Goal: Task Accomplishment & Management: Use online tool/utility

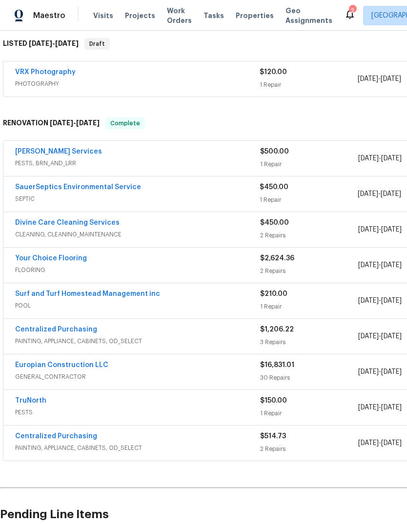
scroll to position [158, 0]
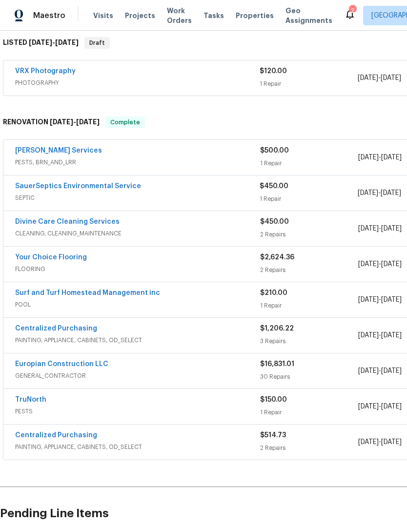
click at [38, 185] on link "SauerSeptics Environmental Service" at bounding box center [78, 186] width 126 height 7
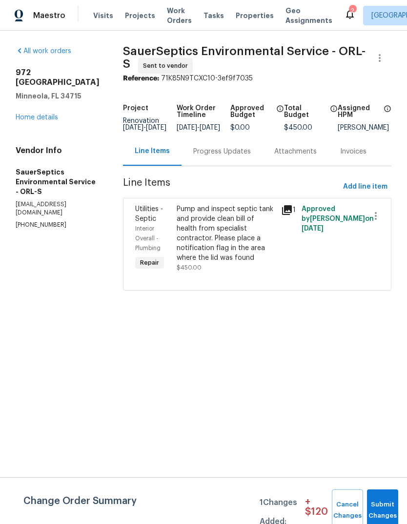
click at [201, 156] on div "Progress Updates" at bounding box center [222, 152] width 58 height 10
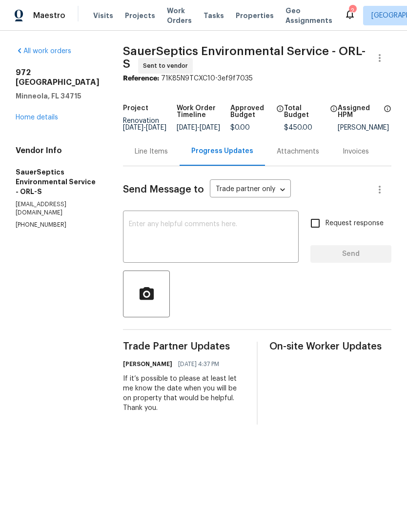
click at [153, 224] on div "x ​" at bounding box center [211, 238] width 176 height 50
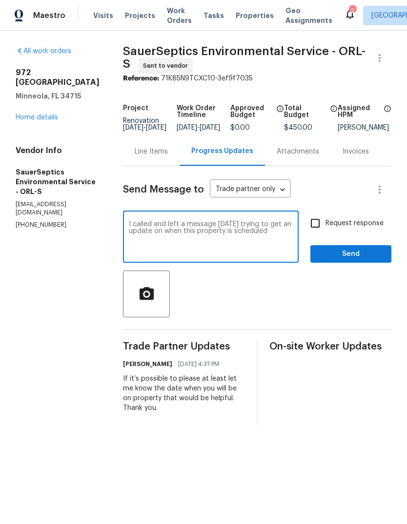
type textarea "I called and left a message [DATE] trying to get an update on when this propert…"
click at [365, 254] on button "Send" at bounding box center [350, 254] width 81 height 18
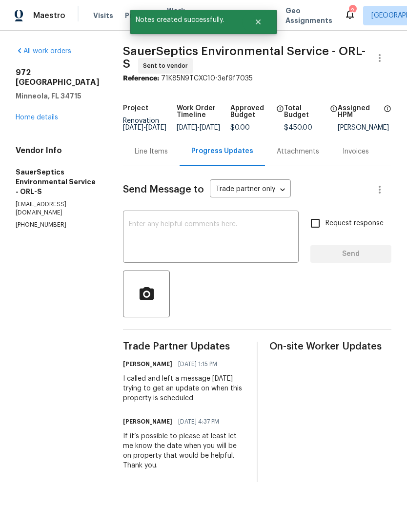
click at [33, 114] on link "Home details" at bounding box center [37, 117] width 42 height 7
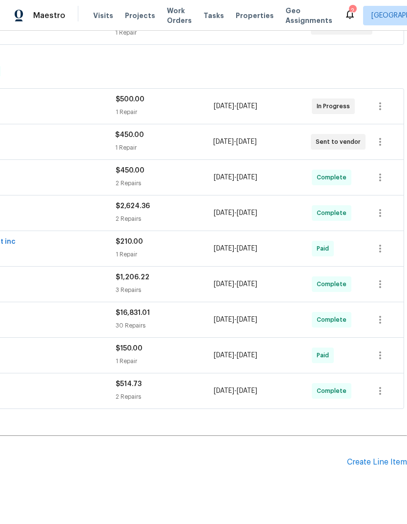
scroll to position [209, 144]
click at [389, 464] on div "Create Line Item" at bounding box center [377, 462] width 60 height 9
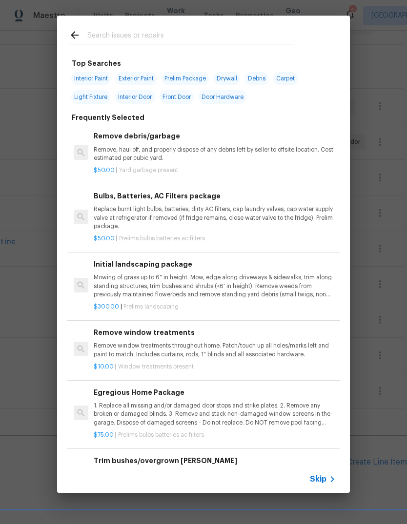
click at [250, 24] on div at bounding box center [181, 35] width 249 height 39
click at [99, 39] on input "text" at bounding box center [190, 36] width 207 height 15
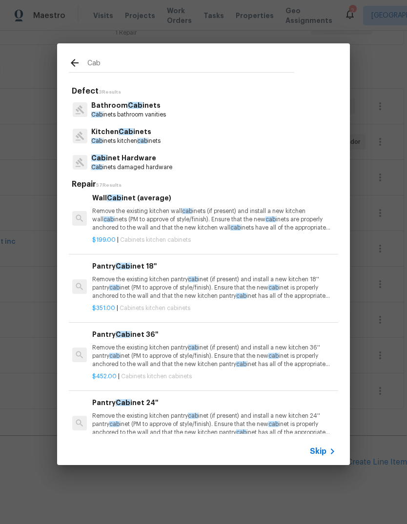
scroll to position [399, 1]
type input "Cabinets"
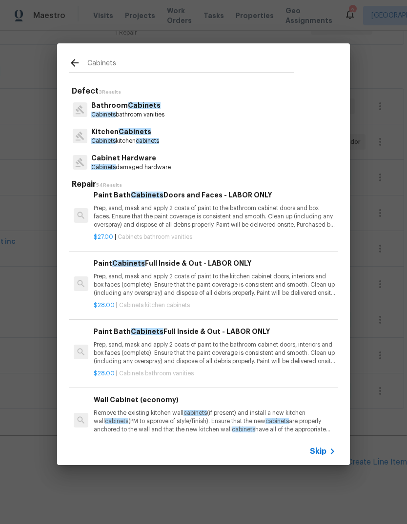
scroll to position [401, 0]
click at [117, 280] on p "Prep, sand, mask and apply 2 coats of paint to the kitchen cabinet doors, inter…" at bounding box center [215, 285] width 242 height 25
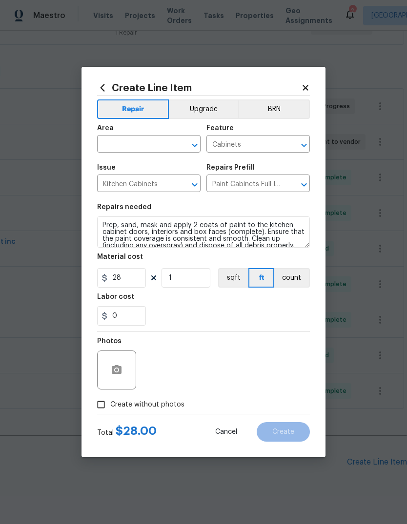
click at [114, 143] on input "text" at bounding box center [135, 145] width 76 height 15
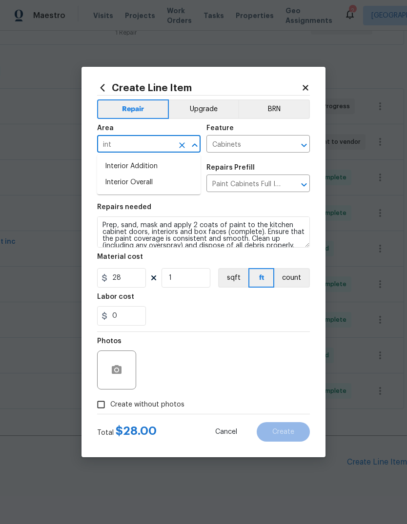
click at [118, 188] on li "Interior Overall" at bounding box center [148, 183] width 103 height 16
type input "Interior Overall"
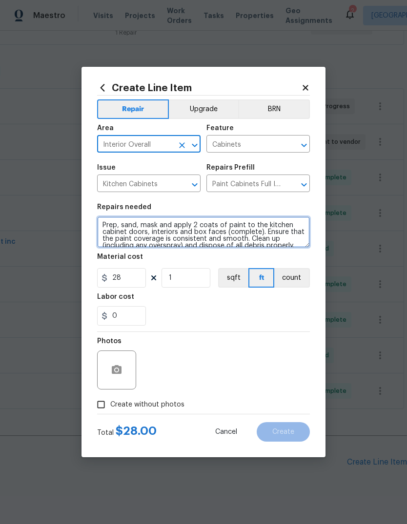
click at [101, 232] on textarea "Prep, sand, mask and apply 2 coats of paint to the kitchen cabinet doors, inter…" at bounding box center [203, 232] width 213 height 31
click at [100, 231] on textarea "Prep, sand, mask and apply 2 coats of paint to the kitchen cabinet doors, inter…" at bounding box center [203, 232] width 213 height 31
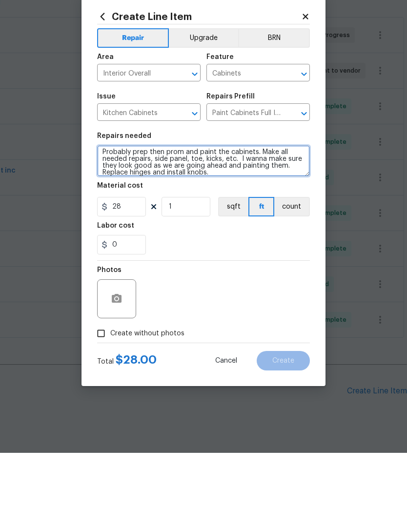
scroll to position [2, 0]
click at [113, 217] on textarea "Probably prep then prom and paint the cabinets. Make all needed repairs, side p…" at bounding box center [203, 232] width 213 height 31
click at [171, 217] on textarea "Properly prep then prom and paint the cabinets. Make all needed repairs, side p…" at bounding box center [203, 232] width 213 height 31
click at [170, 217] on textarea "Properly prep then prom and paint the cabinets. Make all needed repairs, side p…" at bounding box center [203, 232] width 213 height 31
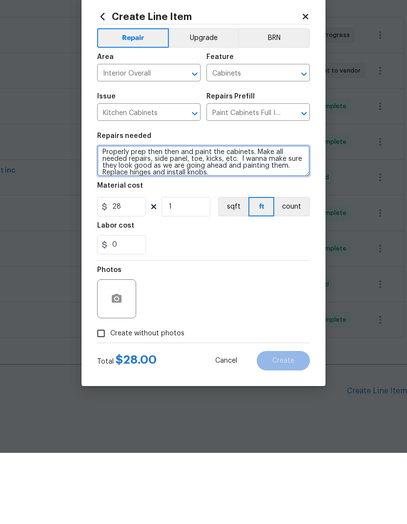
click at [245, 217] on textarea "Properly prep then then and paint the cabinets. Make all needed repairs, side p…" at bounding box center [203, 232] width 213 height 31
click at [97, 217] on textarea "Properly prep then then and paint the cabinets. Make all needed repairs, side p…" at bounding box center [203, 232] width 213 height 31
click at [210, 217] on textarea "1) Properly prep then then and paint the cabinets. Make all needed repairs, sid…" at bounding box center [203, 232] width 213 height 31
type textarea "1) Properly prep then then and paint the cabinets. Make all needed repairs, sid…"
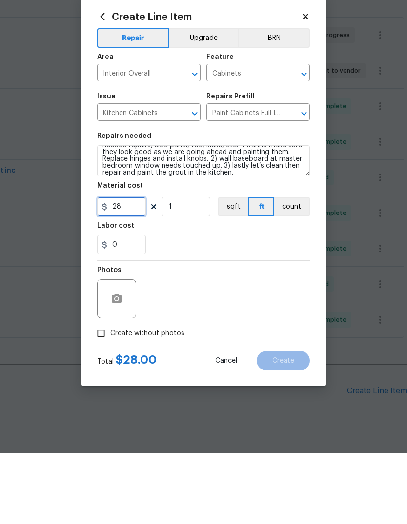
click at [112, 268] on input "28" at bounding box center [121, 278] width 49 height 20
click at [126, 268] on input "28" at bounding box center [121, 278] width 49 height 20
click at [123, 268] on input "28" at bounding box center [121, 278] width 49 height 20
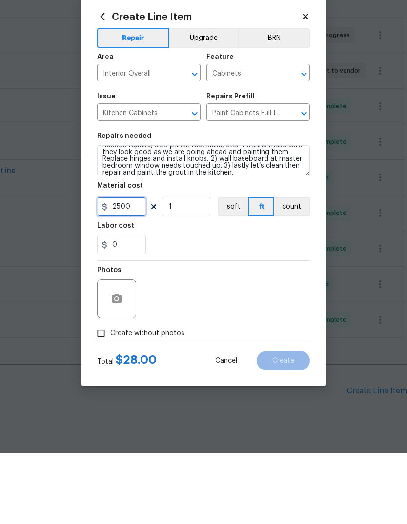
type input "2500"
click at [252, 332] on div "Photos" at bounding box center [203, 363] width 213 height 63
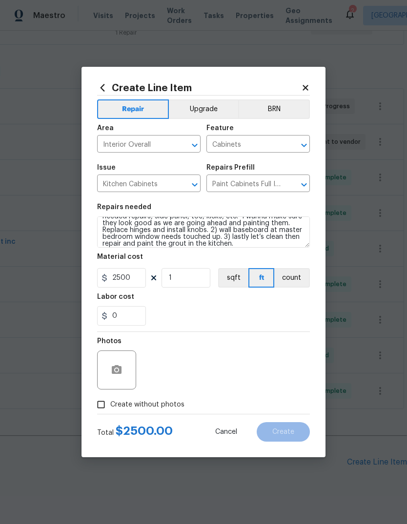
click at [106, 411] on input "Create without photos" at bounding box center [101, 405] width 19 height 19
checkbox input "true"
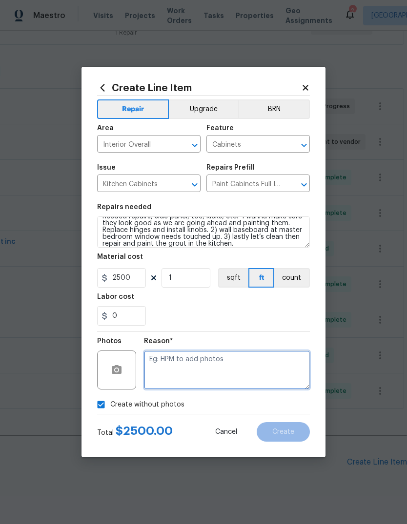
click at [266, 385] on textarea at bounding box center [227, 370] width 166 height 39
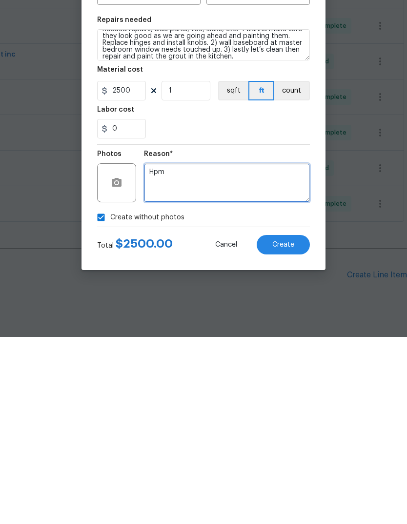
type textarea "Hpm"
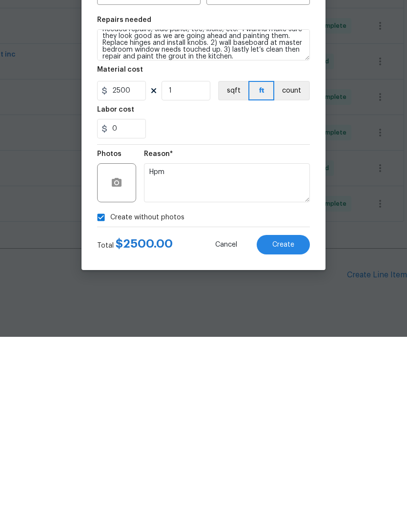
click at [296, 422] on button "Create" at bounding box center [283, 432] width 53 height 20
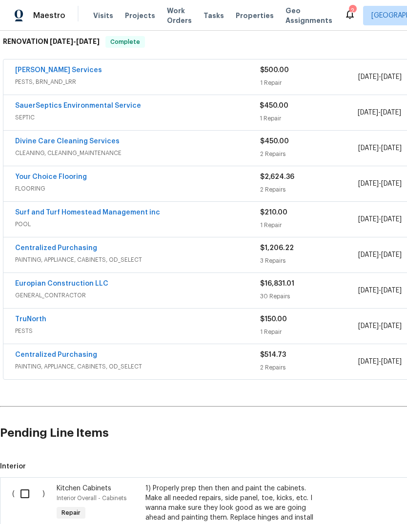
scroll to position [239, 0]
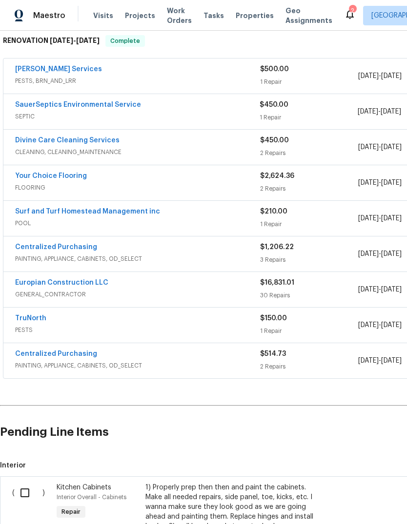
click at [27, 483] on input "checkbox" at bounding box center [29, 493] width 28 height 20
checkbox input "true"
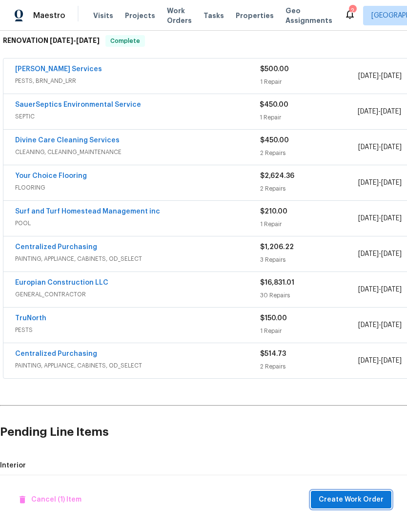
click at [362, 496] on span "Create Work Order" at bounding box center [351, 500] width 65 height 12
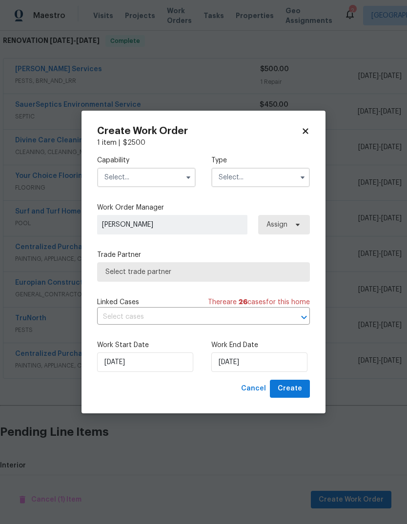
click at [131, 174] on input "text" at bounding box center [146, 178] width 99 height 20
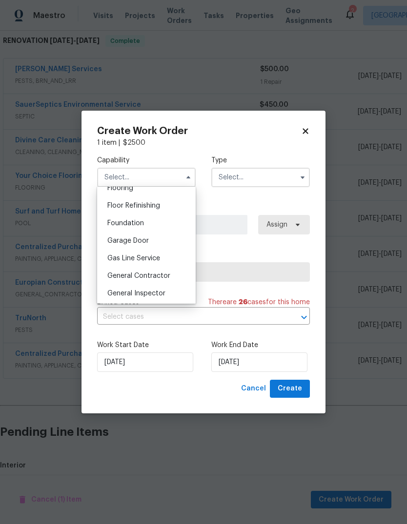
scroll to position [417, 0]
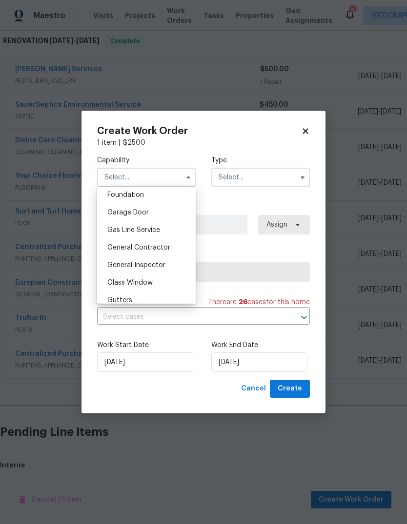
click at [169, 248] on span "General Contractor" at bounding box center [138, 247] width 63 height 7
type input "General Contractor"
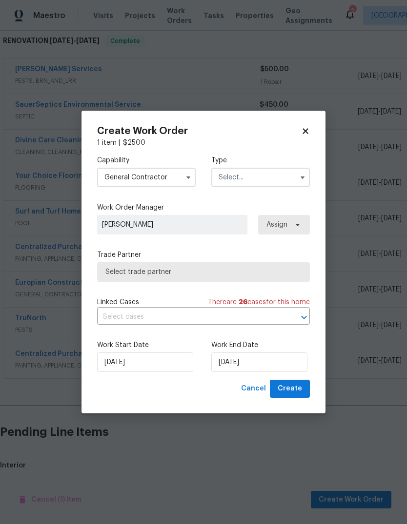
click at [274, 179] on input "text" at bounding box center [260, 178] width 99 height 20
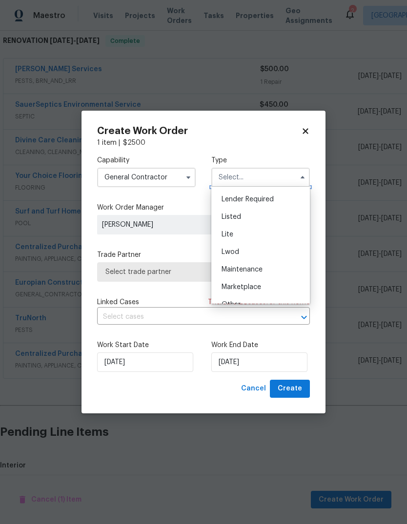
scroll to position [87, 0]
click at [270, 223] on div "Listed" at bounding box center [261, 217] width 94 height 18
type input "Listed"
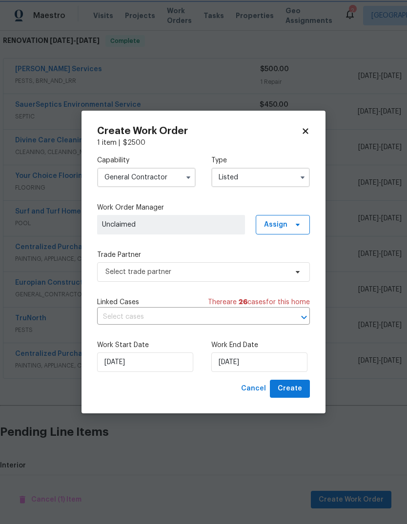
scroll to position [0, 0]
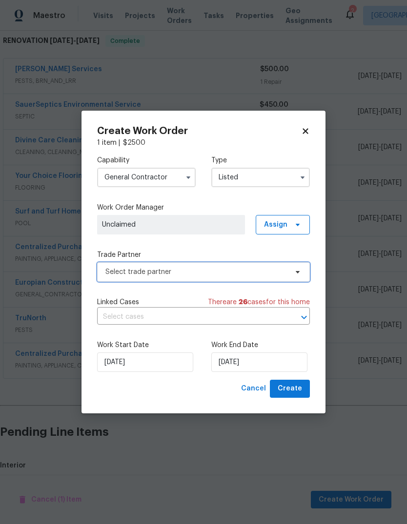
click at [275, 275] on span "Select trade partner" at bounding box center [196, 272] width 182 height 10
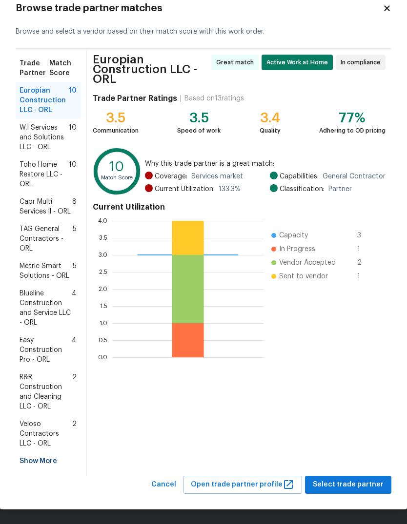
scroll to position [26, 0]
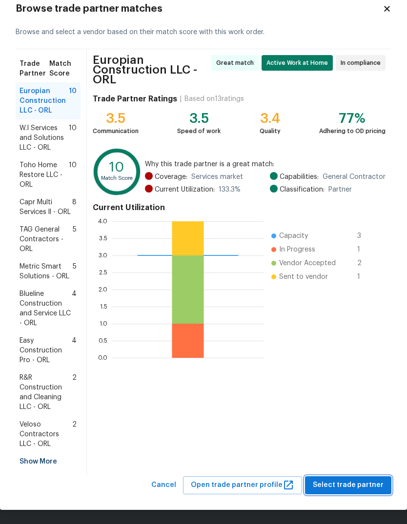
click at [372, 482] on span "Select trade partner" at bounding box center [348, 486] width 71 height 12
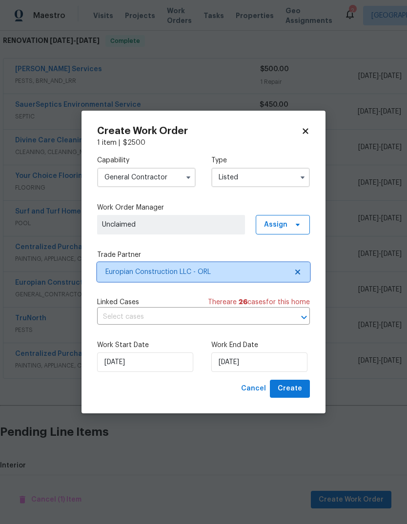
scroll to position [0, 0]
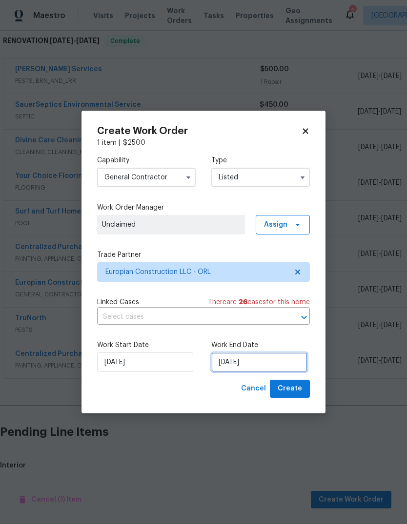
click at [281, 362] on input "[DATE]" at bounding box center [259, 363] width 96 height 20
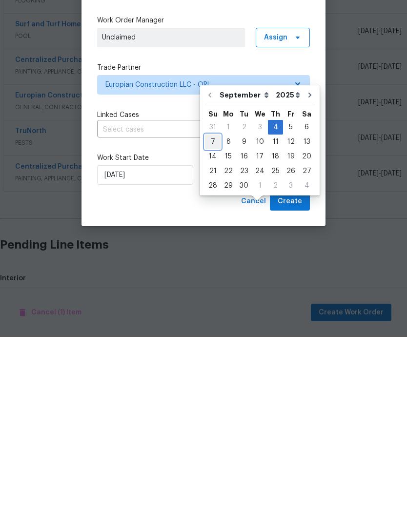
click at [218, 322] on div "7" at bounding box center [213, 329] width 16 height 14
type input "[DATE]"
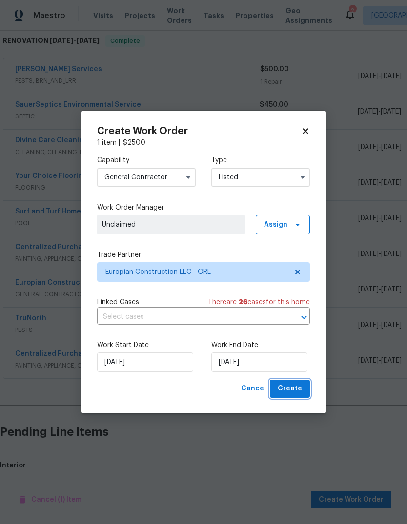
click at [297, 386] on span "Create" at bounding box center [290, 389] width 24 height 12
checkbox input "false"
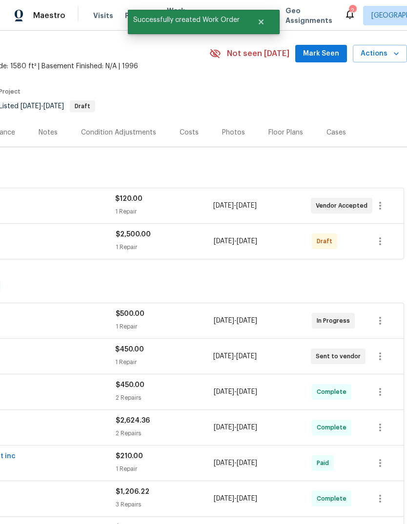
scroll to position [30, 144]
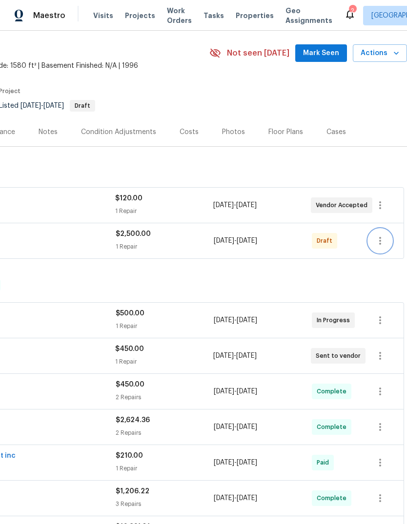
click at [381, 235] on icon "button" at bounding box center [380, 241] width 12 height 12
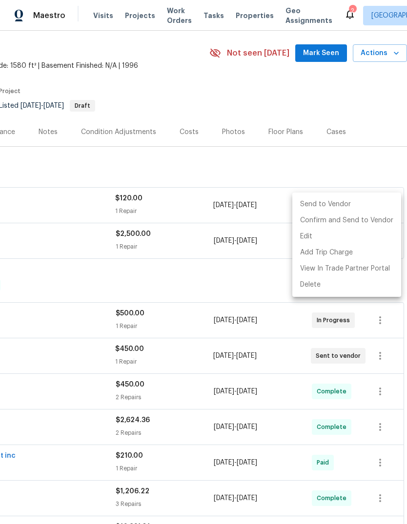
click at [360, 206] on li "Send to Vendor" at bounding box center [346, 205] width 109 height 16
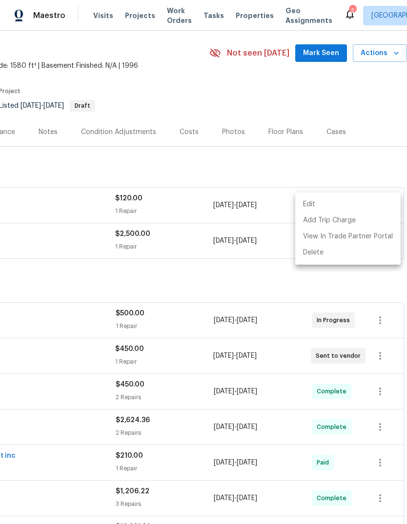
click at [251, 236] on div at bounding box center [203, 262] width 407 height 524
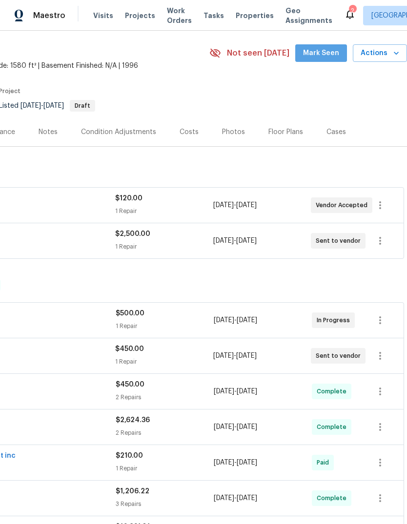
click at [325, 44] on button "Mark Seen" at bounding box center [321, 53] width 52 height 18
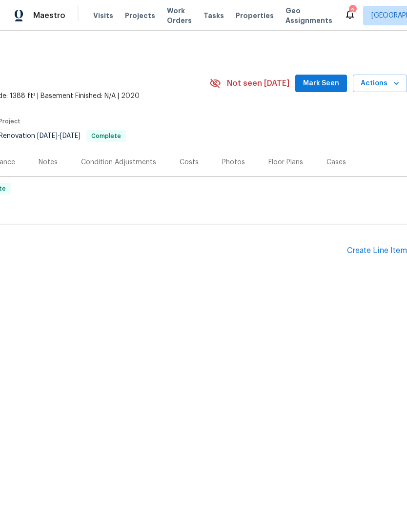
click at [394, 79] on icon "button" at bounding box center [396, 84] width 10 height 10
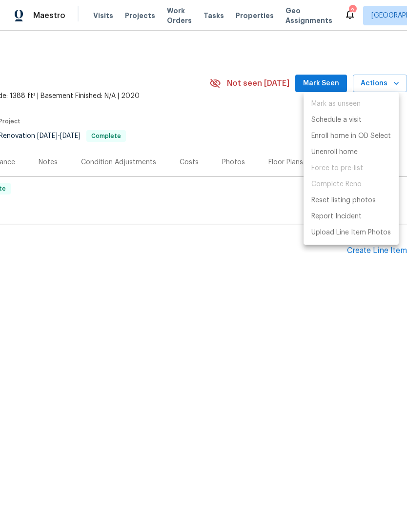
click at [309, 336] on div at bounding box center [203, 262] width 407 height 524
